Goal: Navigation & Orientation: Find specific page/section

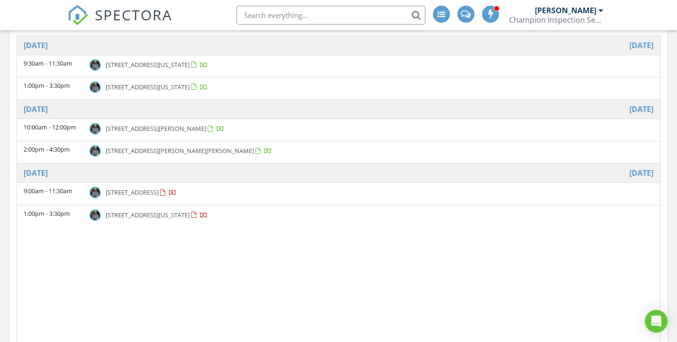
scroll to position [765, 677]
click at [111, 38] on div "Wednesday August 27, 2025" at bounding box center [338, 45] width 643 height 19
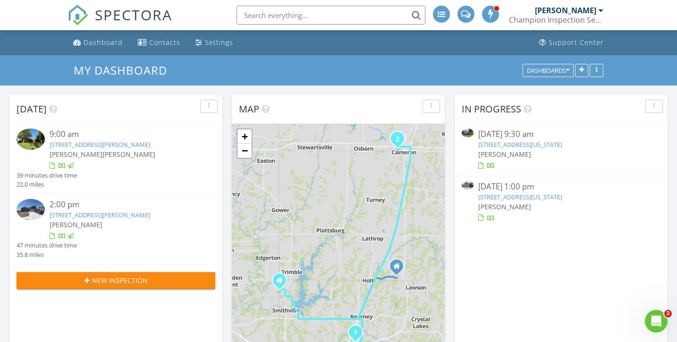
scroll to position [0, 0]
click at [102, 46] on div "Dashboard" at bounding box center [103, 42] width 39 height 9
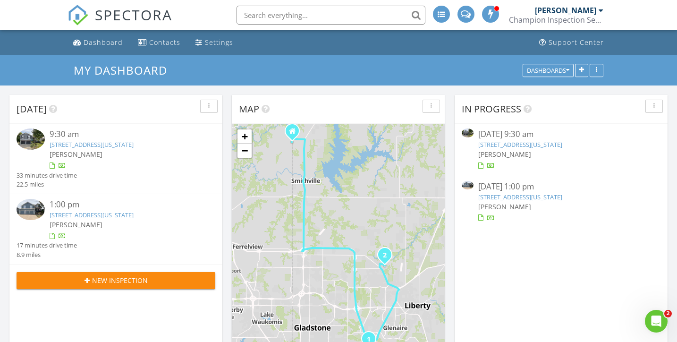
click at [101, 143] on link "5627 N Richmond Ave, Kansas City, MO 64119" at bounding box center [92, 144] width 84 height 8
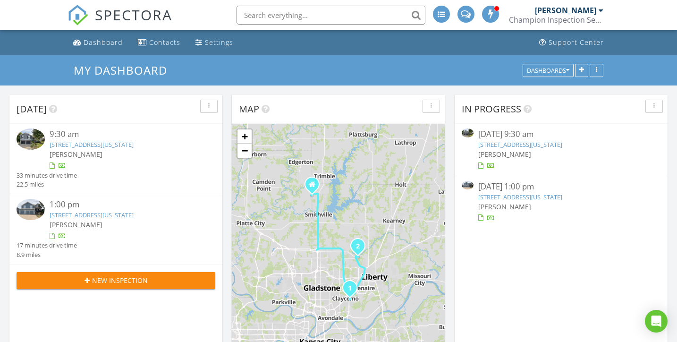
scroll to position [765, 677]
click at [110, 216] on link "11004 N Laurel Ave, Kansas City, MO 64157" at bounding box center [92, 214] width 84 height 8
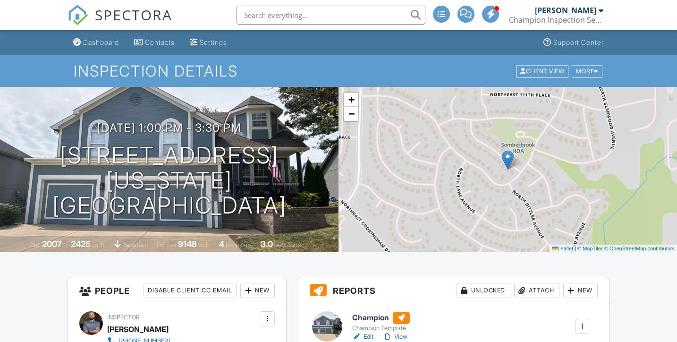
click at [403, 332] on link "View" at bounding box center [395, 336] width 25 height 9
